Goal: Navigation & Orientation: Find specific page/section

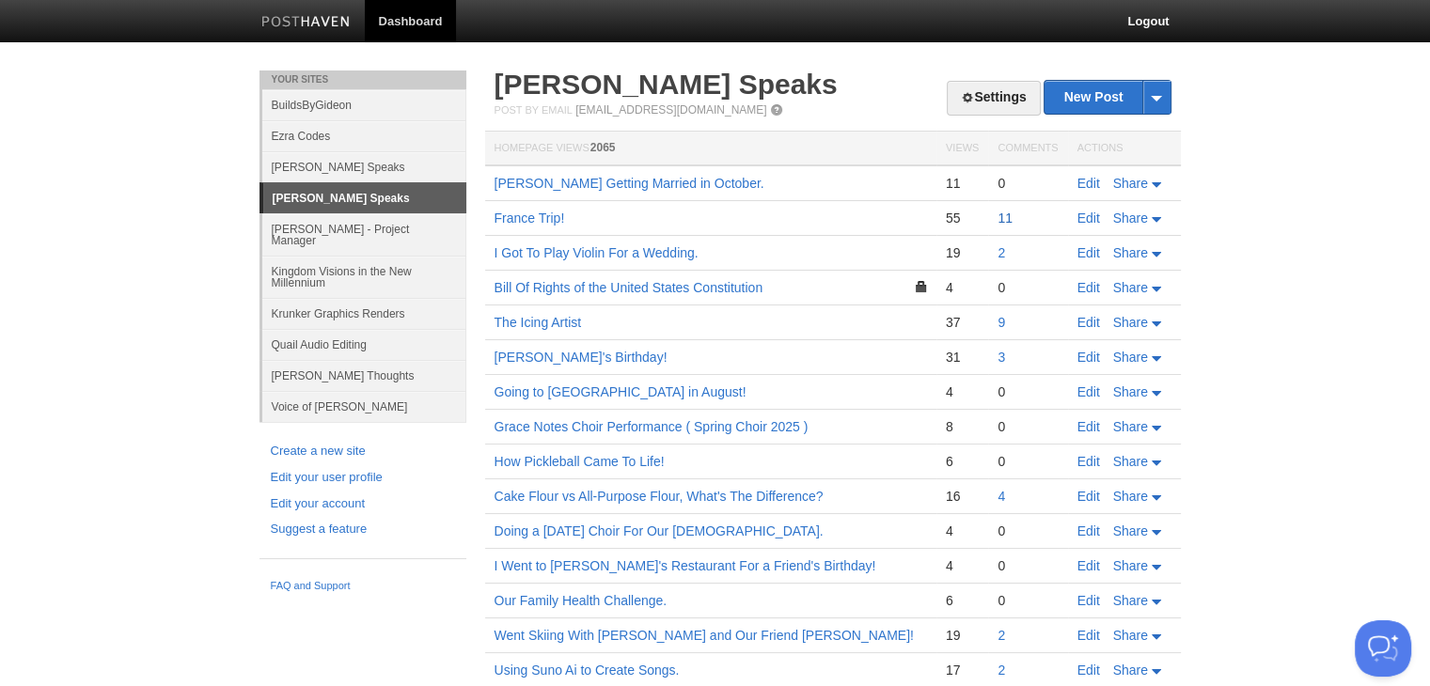
click at [1011, 219] on link "11" at bounding box center [1004, 218] width 15 height 15
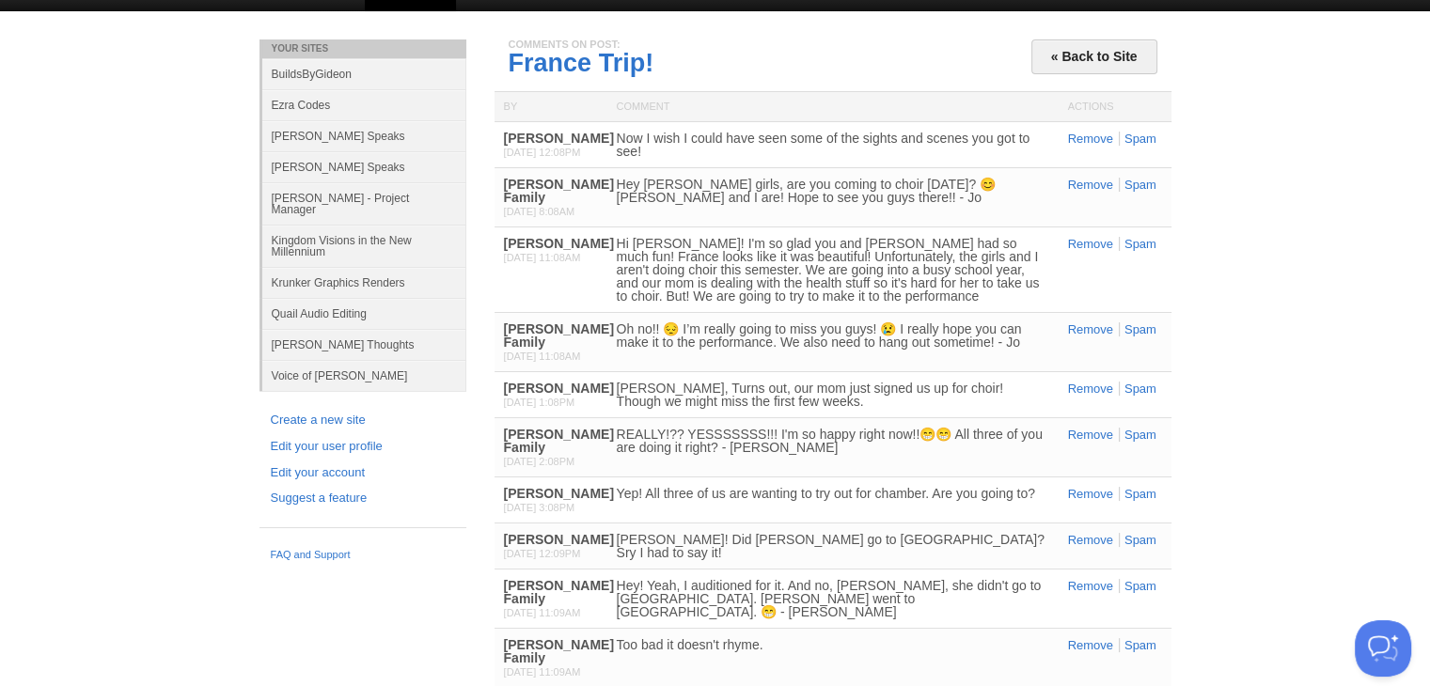
scroll to position [48, 0]
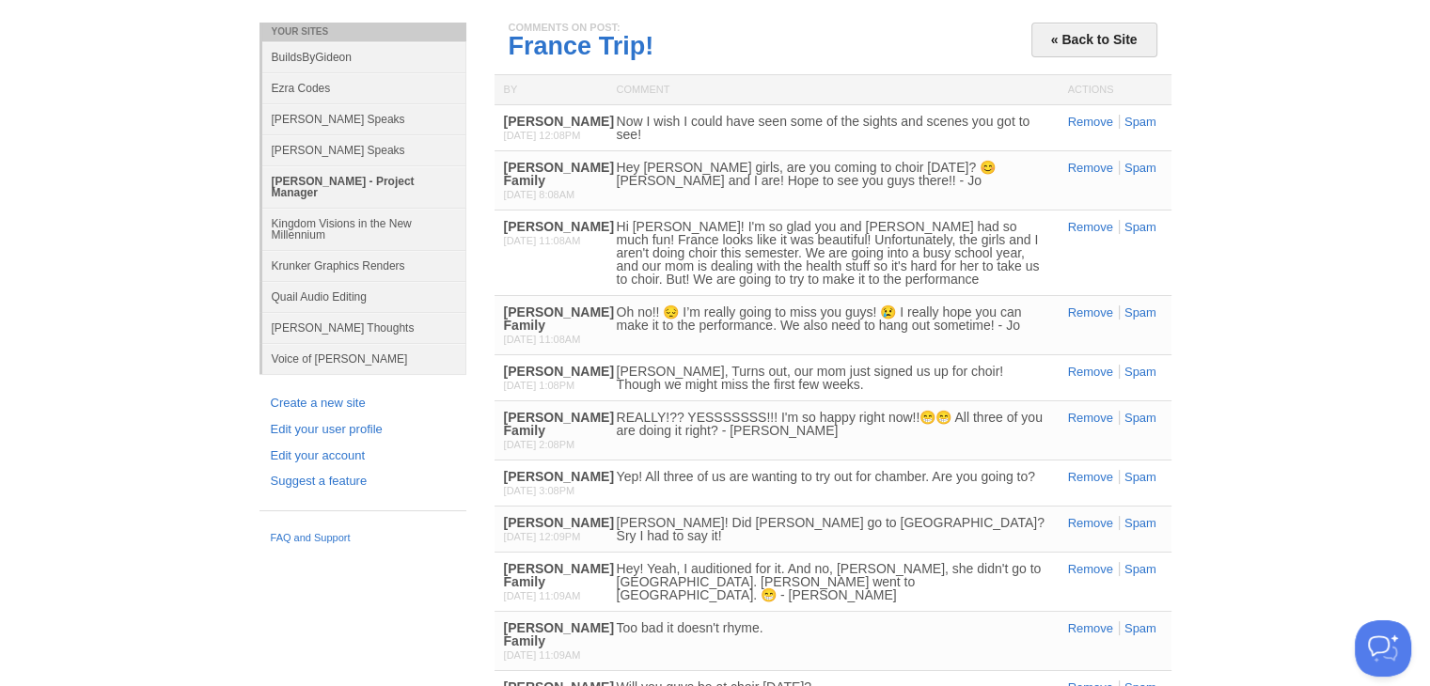
click at [359, 165] on link "[PERSON_NAME] - Project Manager" at bounding box center [364, 186] width 204 height 42
click at [361, 143] on link "[PERSON_NAME] Speaks" at bounding box center [364, 149] width 204 height 31
